Goal: Information Seeking & Learning: Learn about a topic

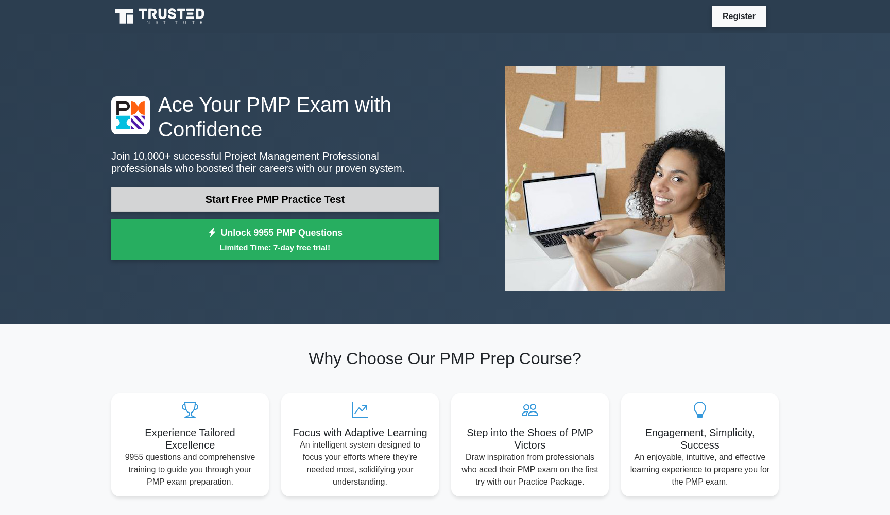
click at [283, 205] on link "Start Free PMP Practice Test" at bounding box center [275, 199] width 328 height 25
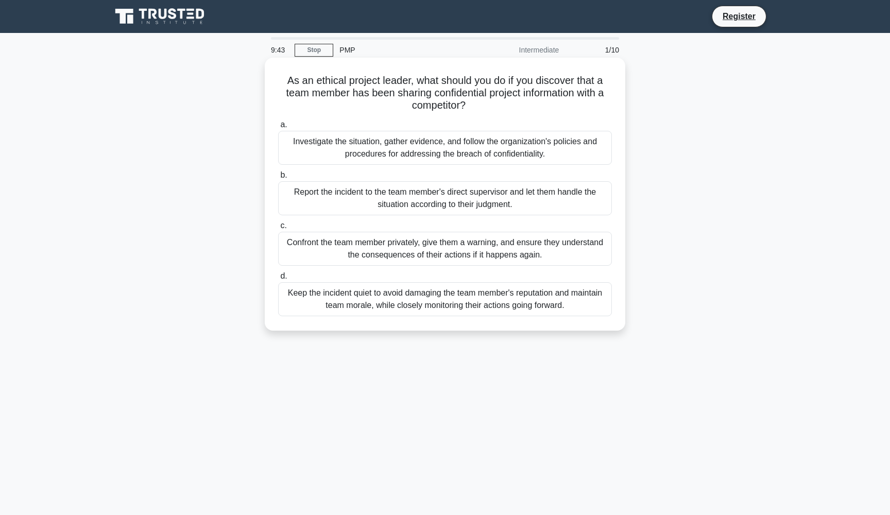
click at [347, 149] on div "Investigate the situation, gather evidence, and follow the organization's polic…" at bounding box center [445, 148] width 334 height 34
click at [278, 128] on input "a. Investigate the situation, gather evidence, and follow the organization's po…" at bounding box center [278, 125] width 0 height 7
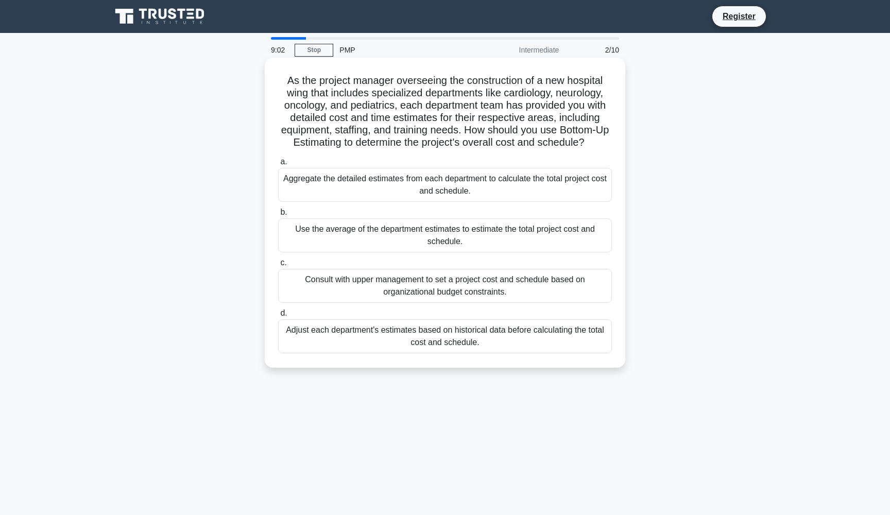
click at [378, 346] on div "Adjust each department's estimates based on historical data before calculating …" at bounding box center [445, 337] width 334 height 34
click at [278, 317] on input "d. Adjust each department's estimates based on historical data before calculati…" at bounding box center [278, 313] width 0 height 7
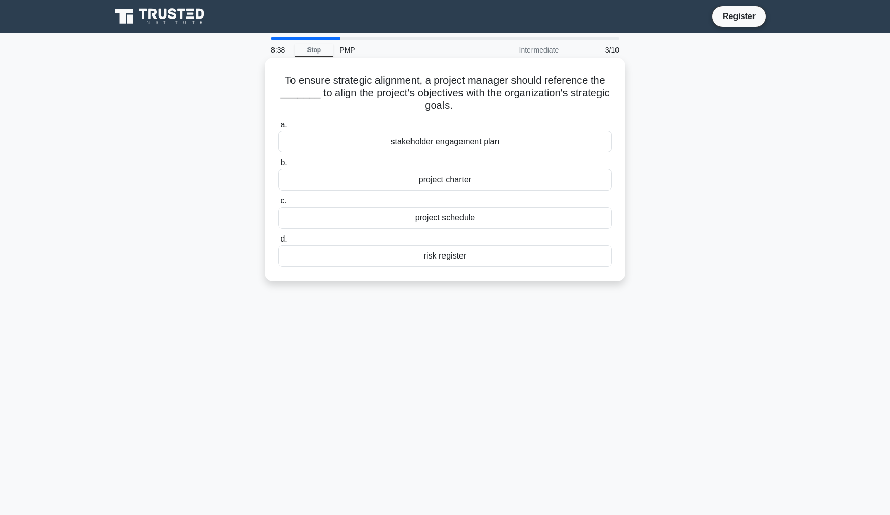
click at [446, 184] on div "project charter" at bounding box center [445, 180] width 334 height 22
click at [278, 166] on input "b. project charter" at bounding box center [278, 163] width 0 height 7
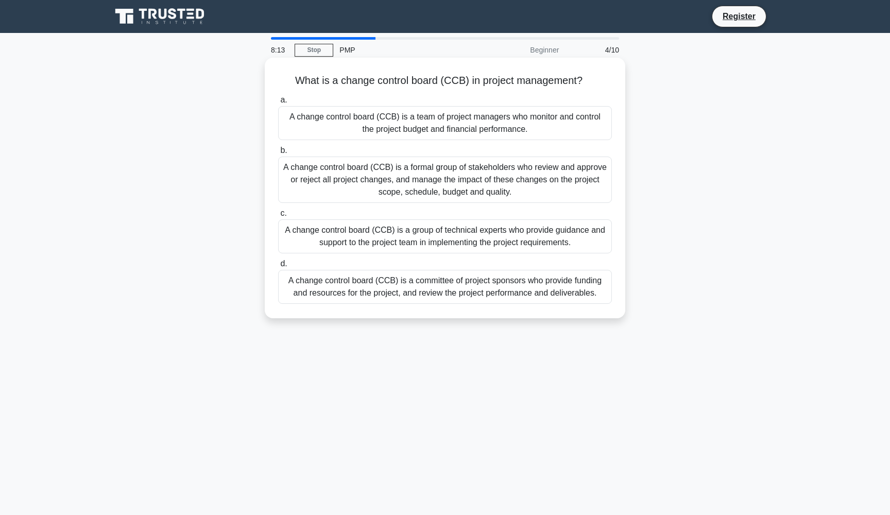
click at [460, 181] on div "A change control board (CCB) is a formal group of stakeholders who review and a…" at bounding box center [445, 180] width 334 height 46
click at [278, 154] on input "b. A change control board (CCB) is a formal group of stakeholders who review an…" at bounding box center [278, 150] width 0 height 7
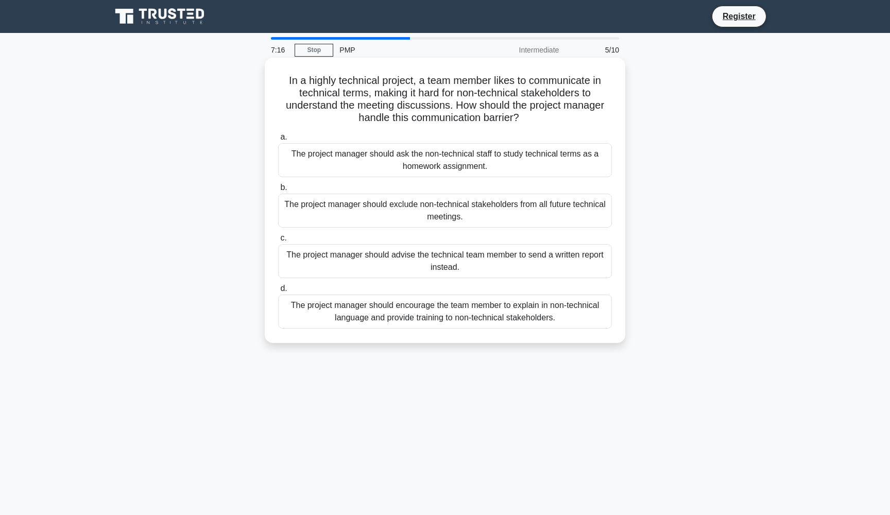
click at [430, 307] on div "The project manager should encourage the team member to explain in non-technica…" at bounding box center [445, 312] width 334 height 34
click at [278, 292] on input "d. The project manager should encourage the team member to explain in non-techn…" at bounding box center [278, 288] width 0 height 7
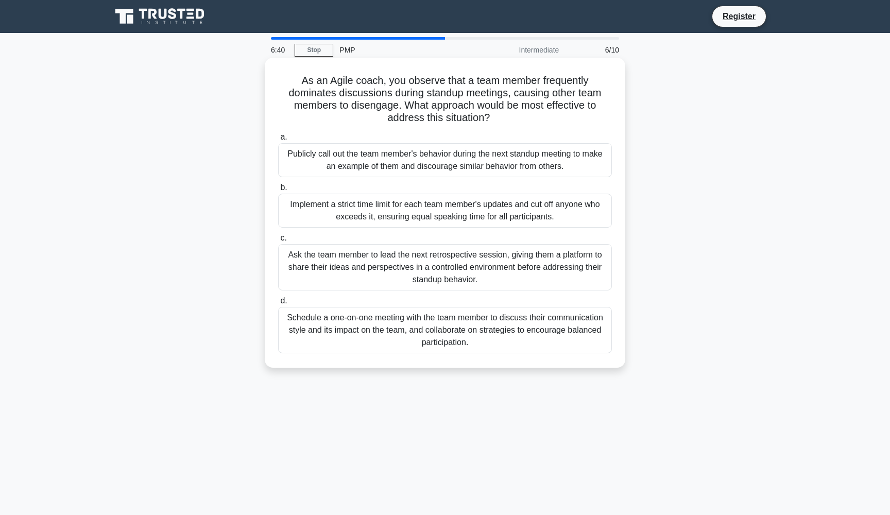
click at [411, 333] on div "Schedule a one-on-one meeting with the team member to discuss their communicati…" at bounding box center [445, 330] width 334 height 46
click at [278, 305] on input "d. Schedule a one-on-one meeting with the team member to discuss their communic…" at bounding box center [278, 301] width 0 height 7
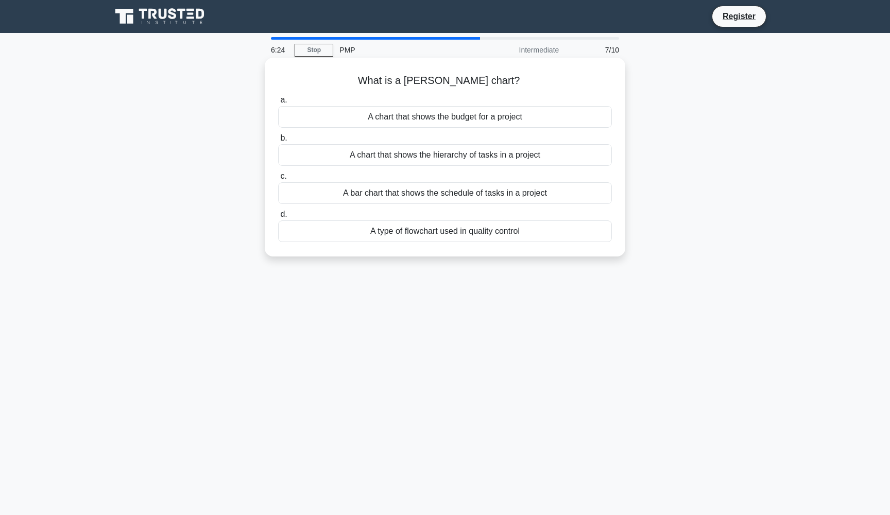
click at [479, 196] on div "A bar chart that shows the schedule of tasks in a project" at bounding box center [445, 193] width 334 height 22
click at [278, 180] on input "c. A bar chart that shows the schedule of tasks in a project" at bounding box center [278, 176] width 0 height 7
click at [478, 157] on div "To update stakeholders on the progress of the project" at bounding box center [445, 155] width 334 height 22
click at [278, 142] on input "b. To update stakeholders on the progress of the project" at bounding box center [278, 138] width 0 height 7
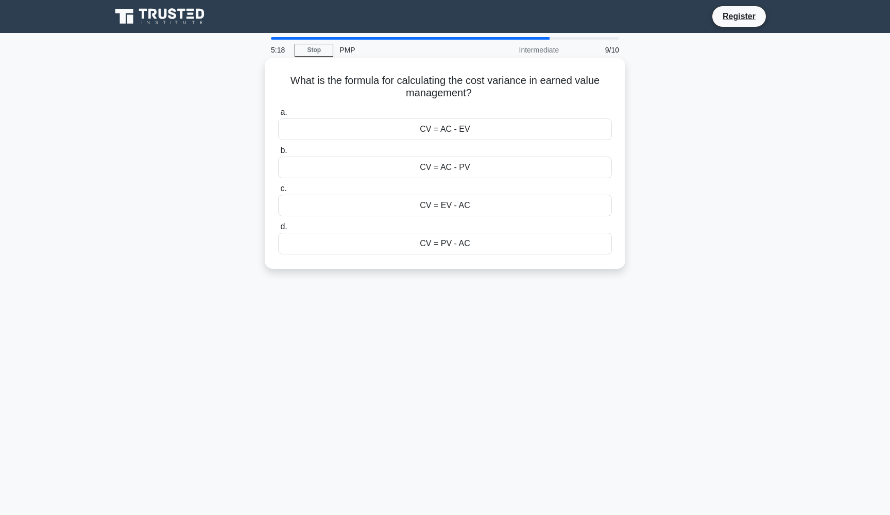
click at [458, 205] on div "CV = EV - AC" at bounding box center [445, 206] width 334 height 22
click at [278, 192] on input "c. CV = EV - AC" at bounding box center [278, 189] width 0 height 7
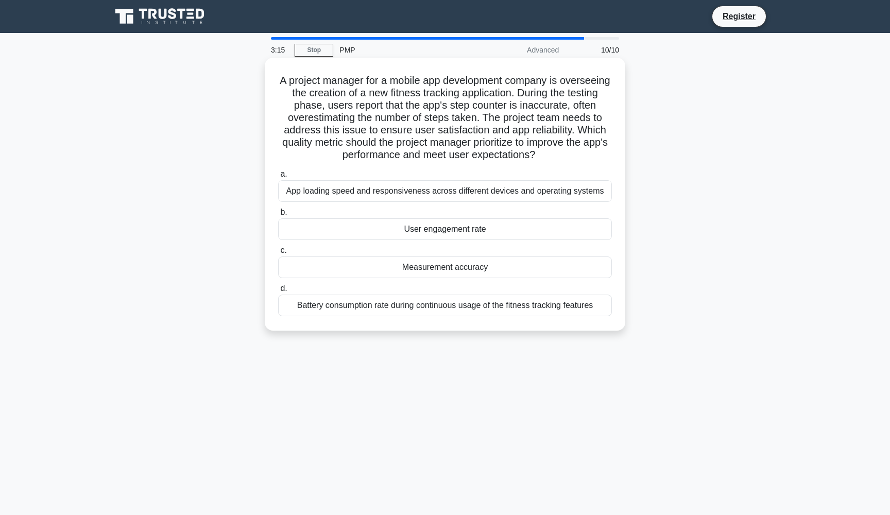
click at [465, 191] on div "App loading speed and responsiveness across different devices and operating sys…" at bounding box center [445, 191] width 334 height 22
click at [278, 178] on input "a. App loading speed and responsiveness across different devices and operating …" at bounding box center [278, 174] width 0 height 7
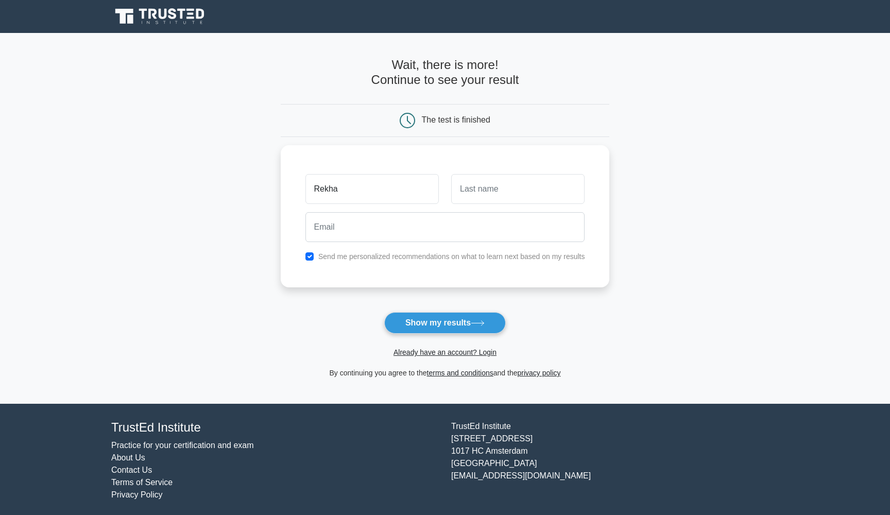
type input "Rekha"
type input "A"
type input "S"
type input "rek"
type input "rekhasridhariyer@gmail.com"
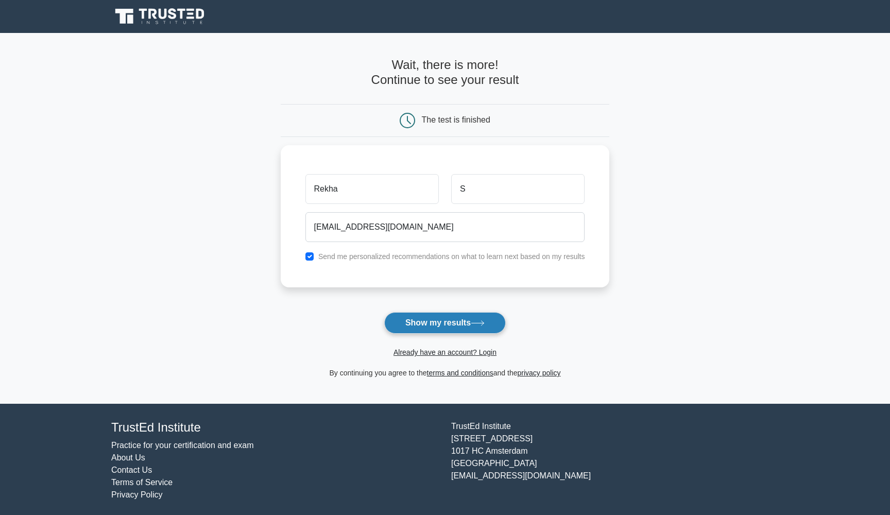
click at [465, 323] on button "Show my results" at bounding box center [445, 323] width 122 height 22
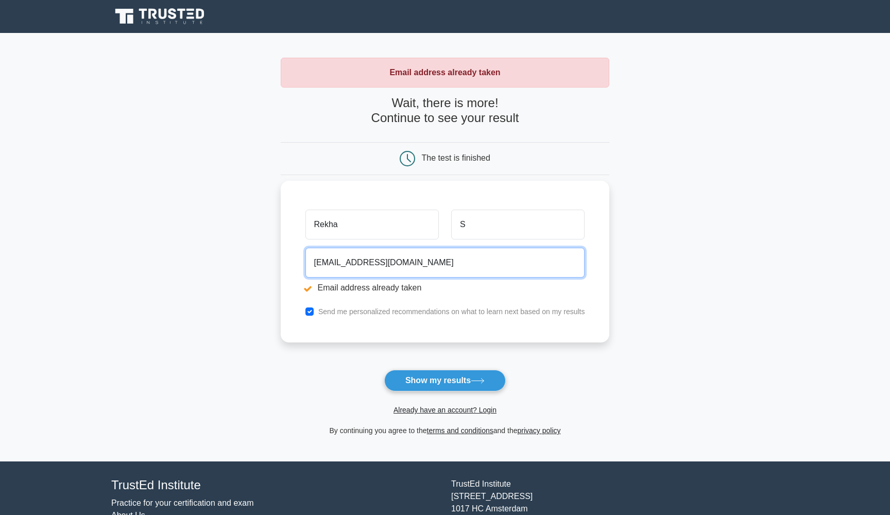
drag, startPoint x: 433, startPoint y: 263, endPoint x: 309, endPoint y: 263, distance: 123.7
type input "gayurekha1995@gmail.com"
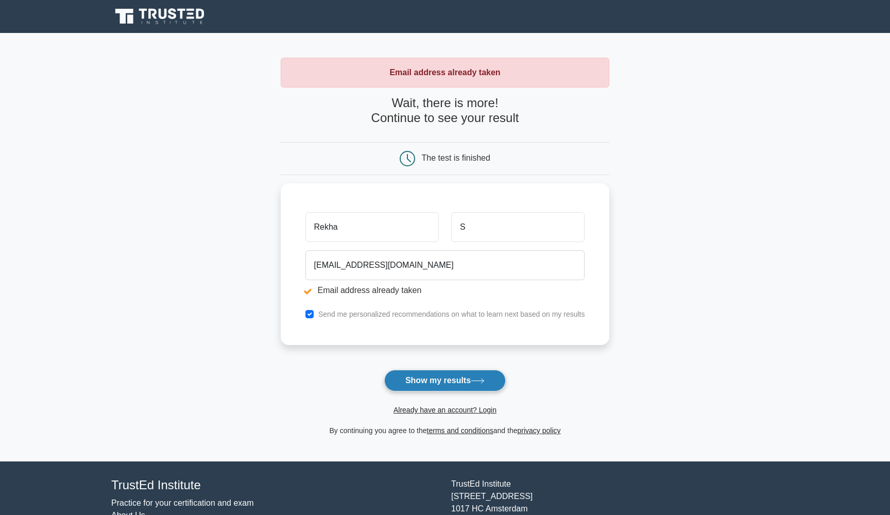
click at [454, 385] on button "Show my results" at bounding box center [445, 381] width 122 height 22
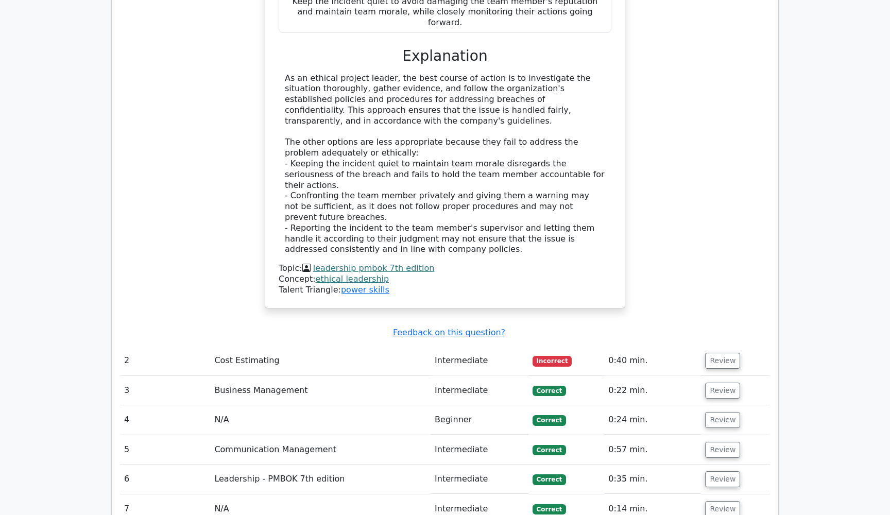
scroll to position [1111, 0]
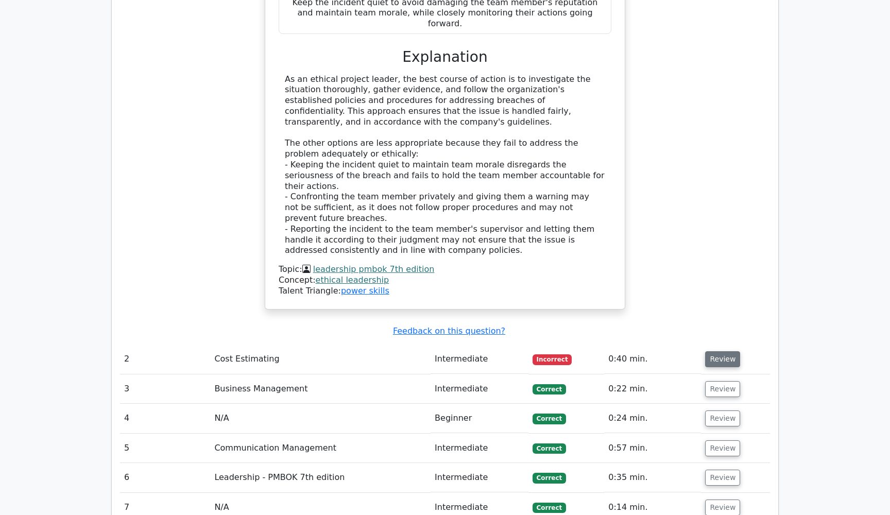
click at [718, 351] on button "Review" at bounding box center [722, 359] width 35 height 16
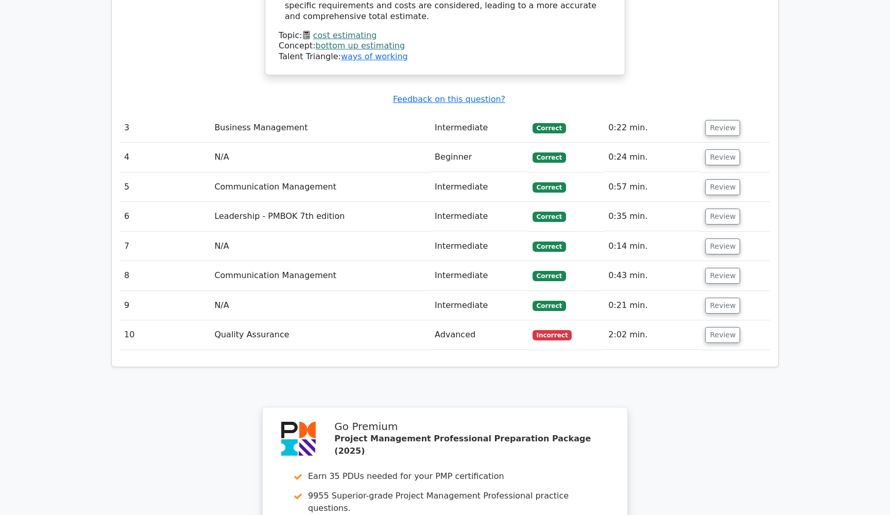
scroll to position [1864, 0]
click at [724, 238] on button "Review" at bounding box center [722, 246] width 35 height 16
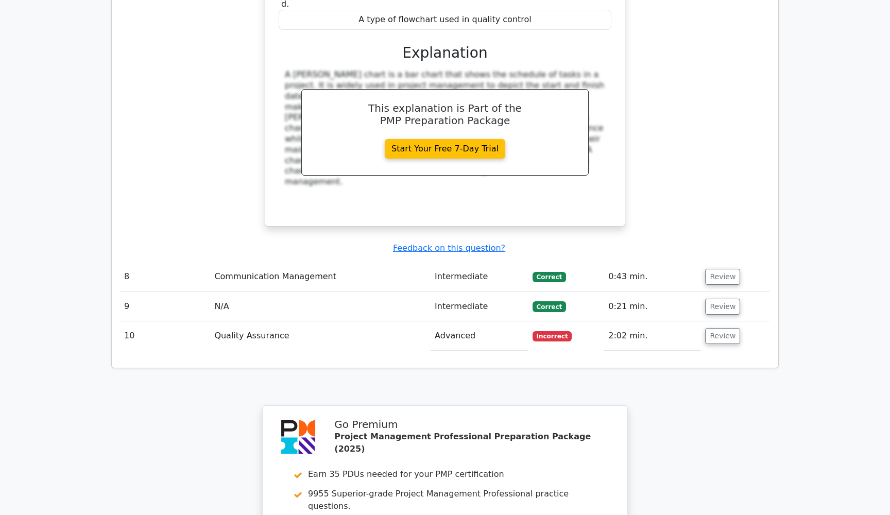
scroll to position [2268, 0]
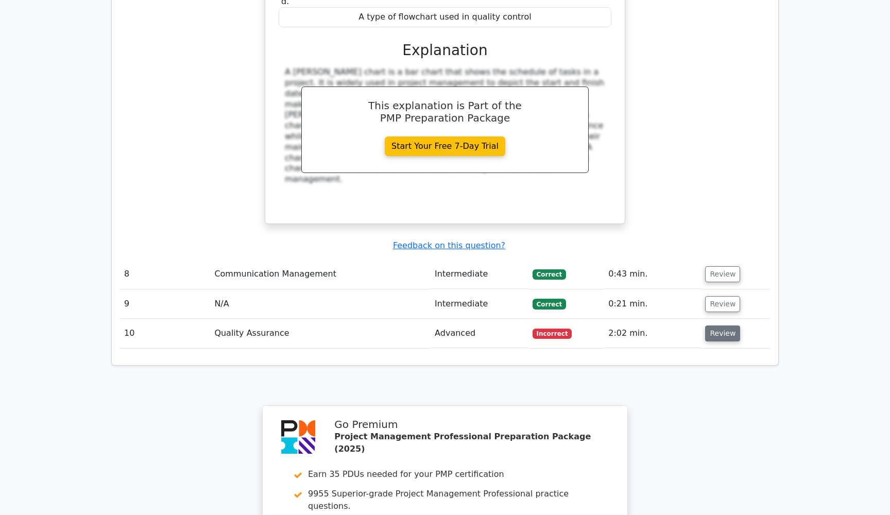
click at [726, 326] on button "Review" at bounding box center [722, 334] width 35 height 16
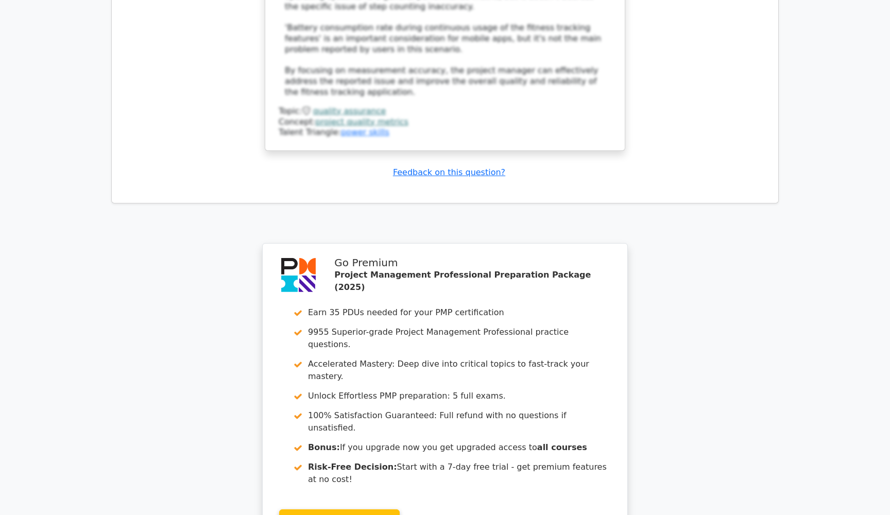
scroll to position [3171, 0]
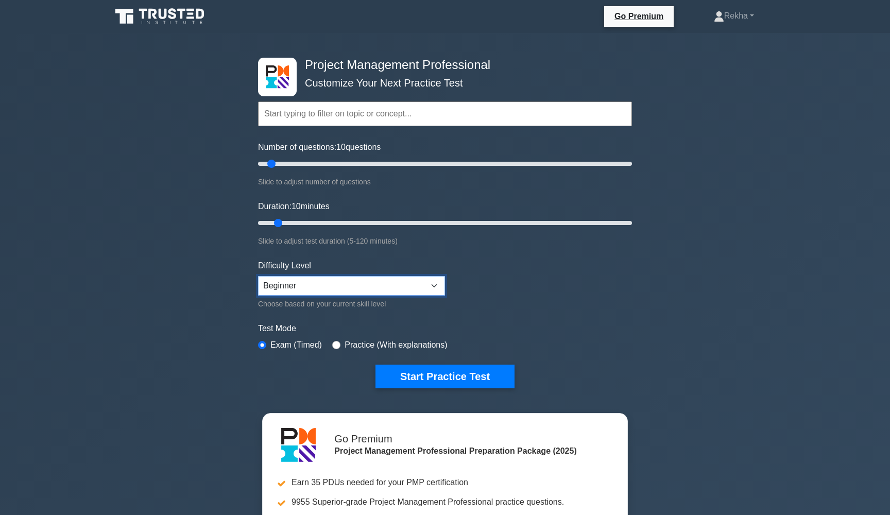
select select "intermediate"
